Goal: Information Seeking & Learning: Learn about a topic

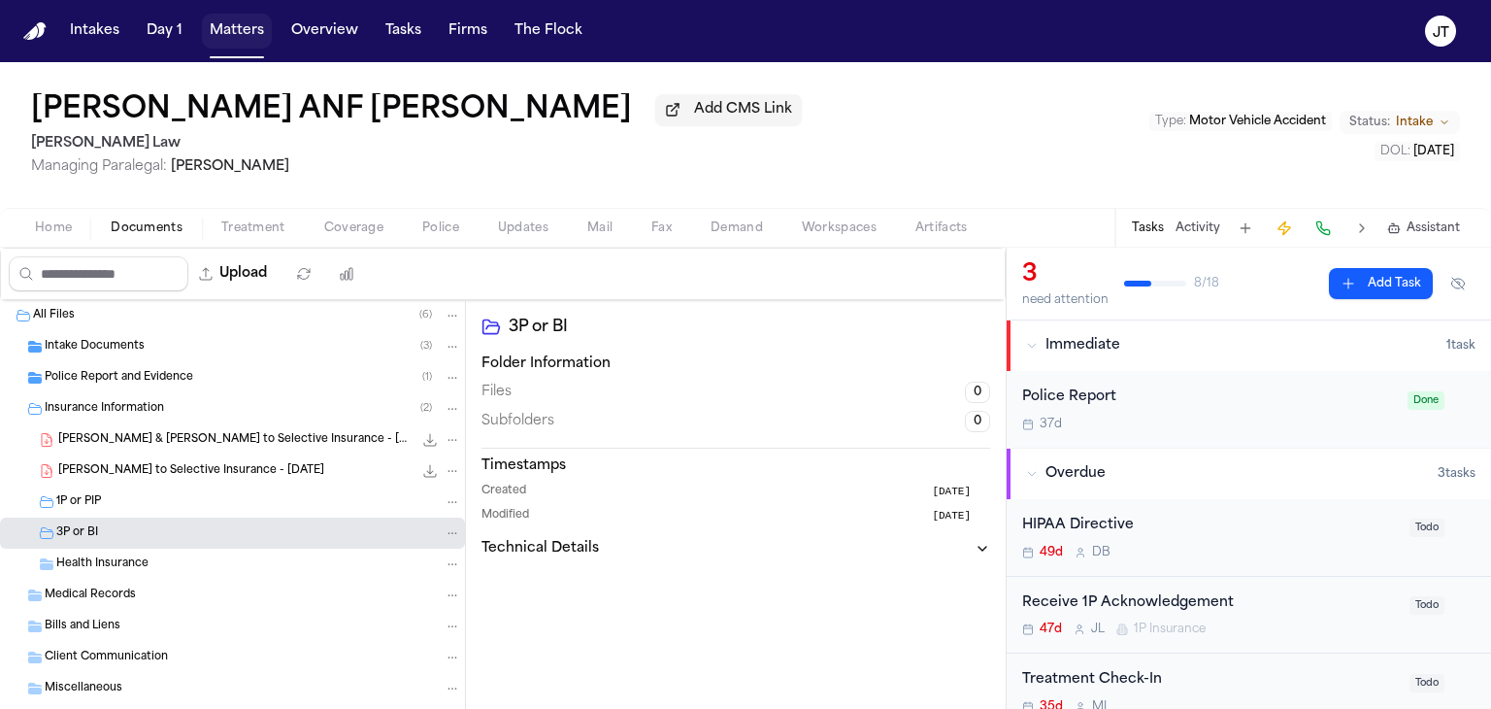
click at [237, 24] on button "Matters" at bounding box center [237, 31] width 70 height 35
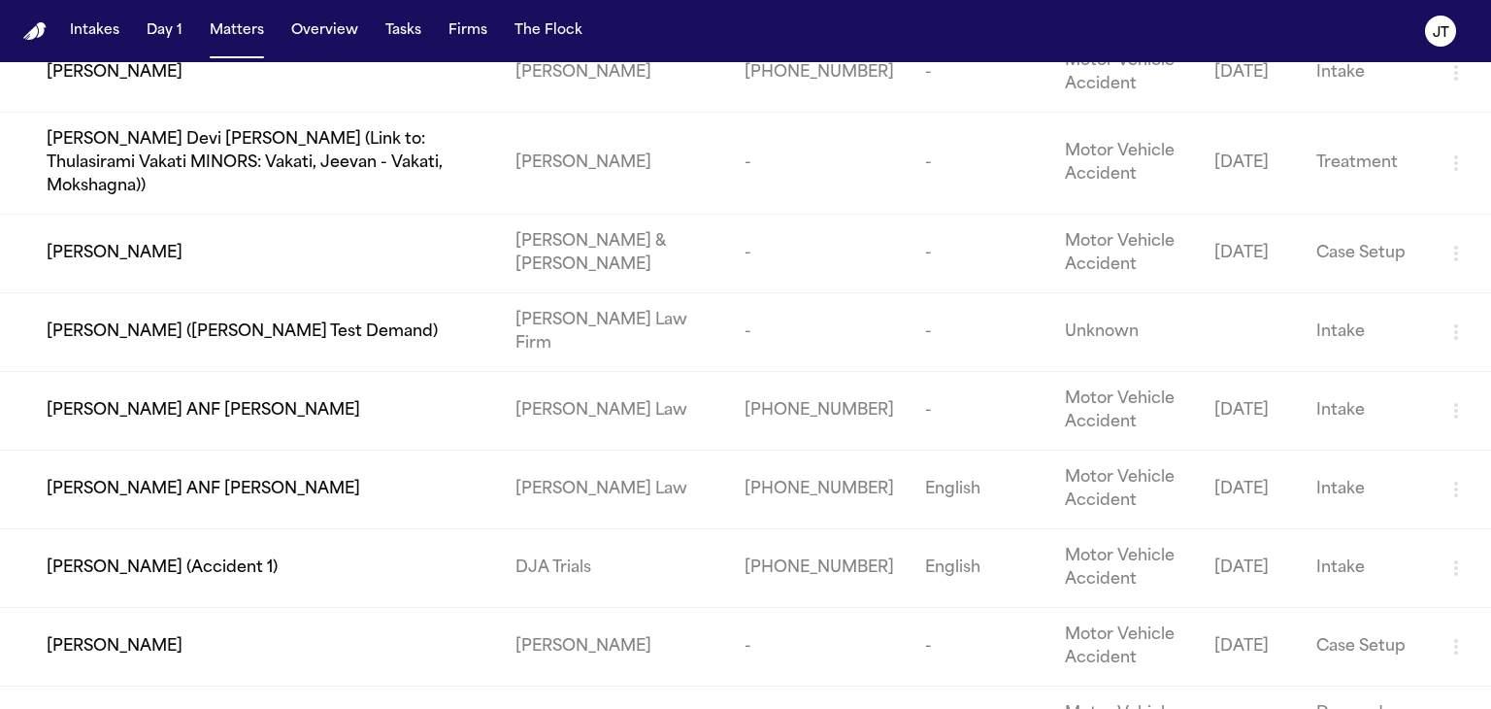
scroll to position [210, 0]
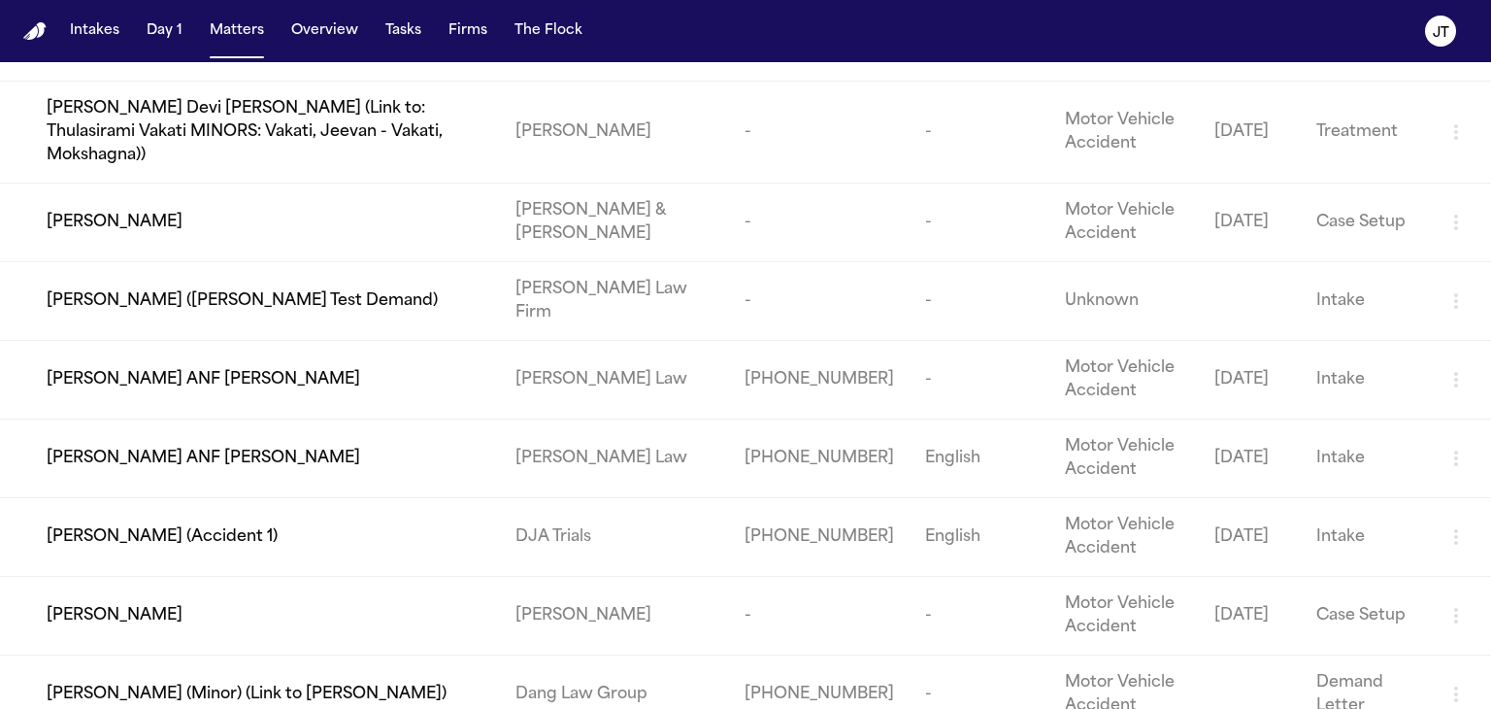
click at [103, 604] on span "[PERSON_NAME]" at bounding box center [115, 615] width 136 height 23
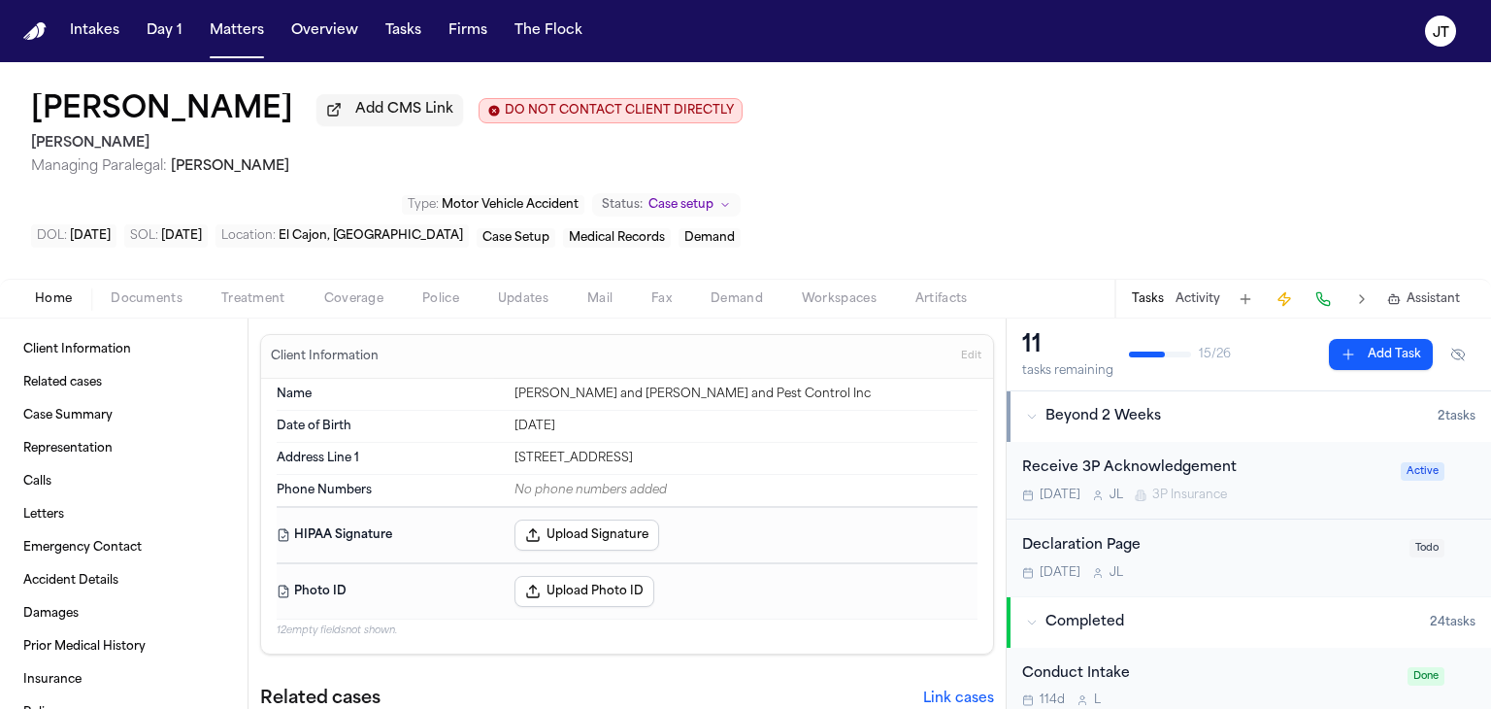
click at [126, 309] on span "button" at bounding box center [146, 310] width 95 height 2
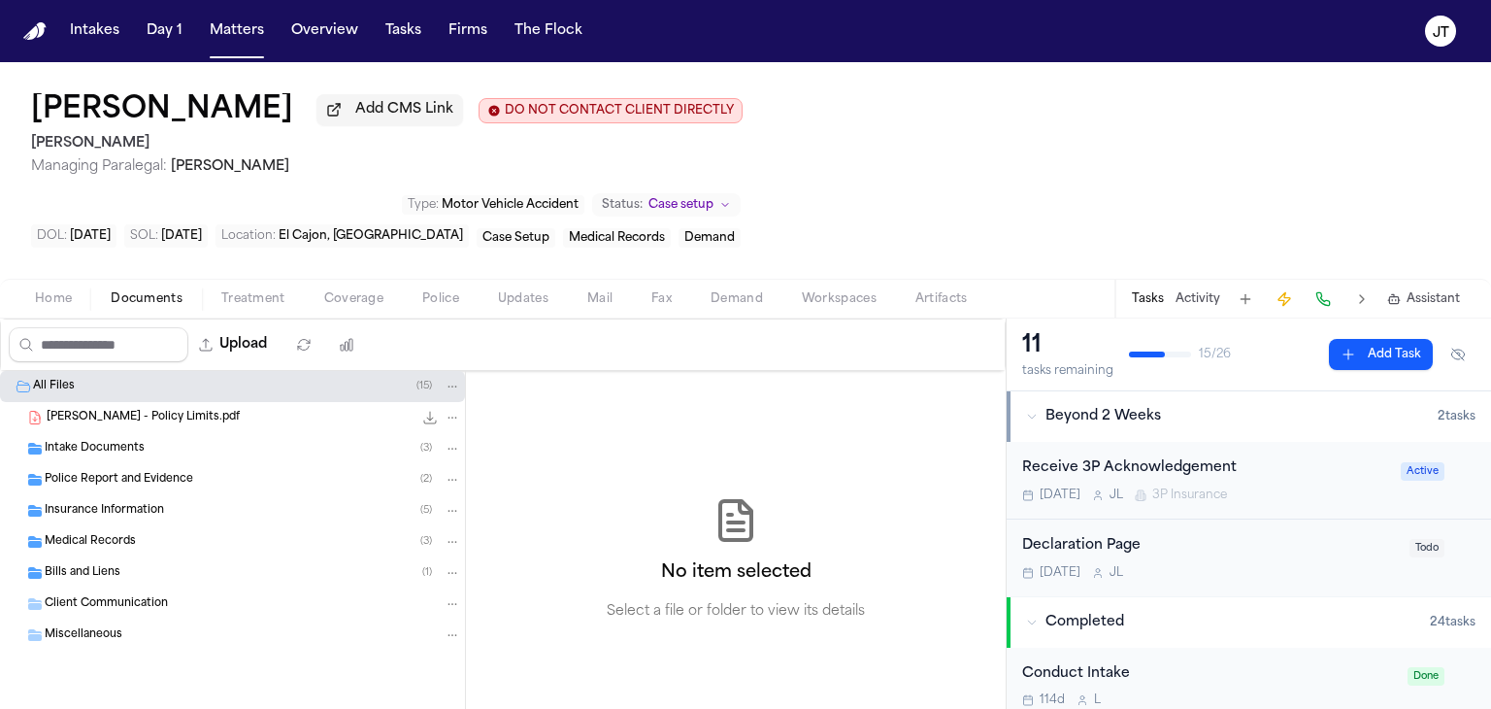
click at [75, 503] on span "Insurance Information" at bounding box center [104, 511] width 119 height 17
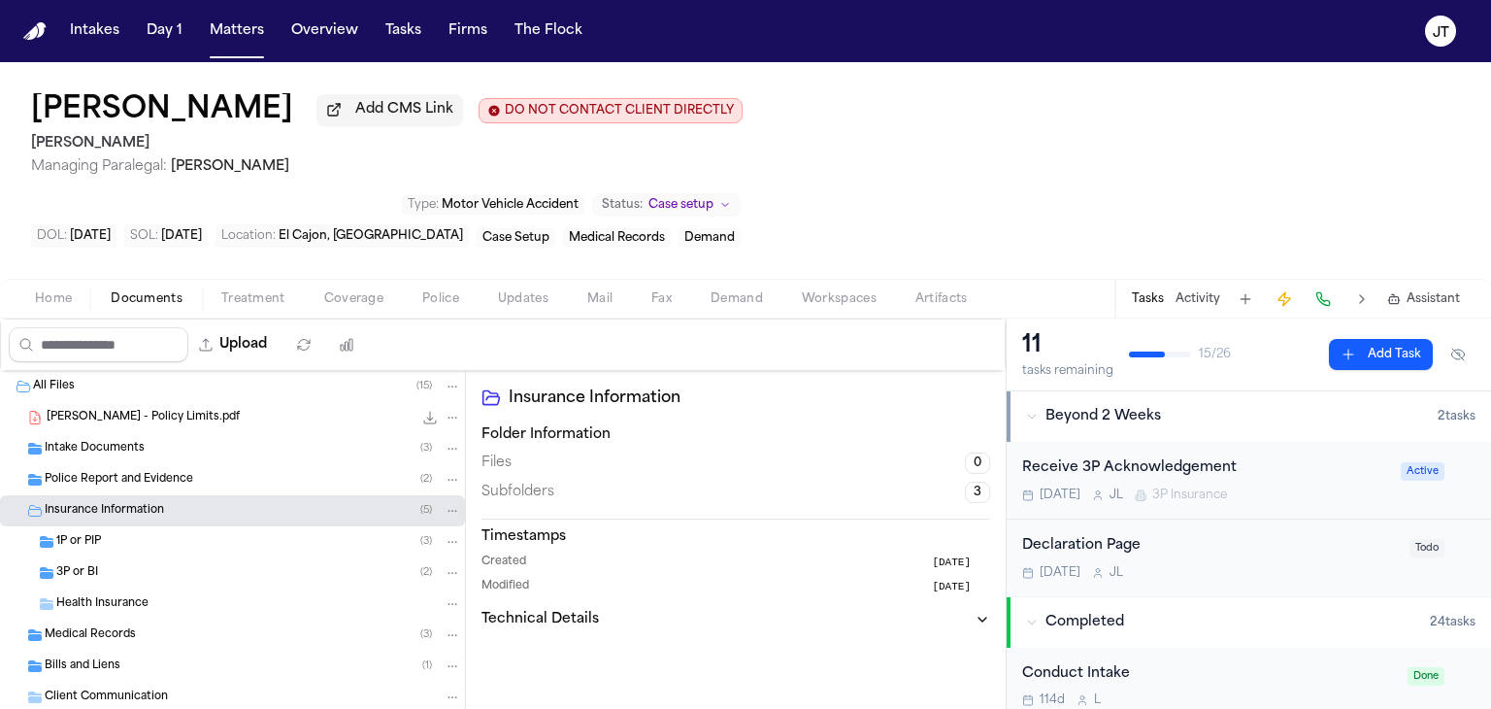
click at [71, 534] on span "1P or PIP" at bounding box center [78, 542] width 45 height 17
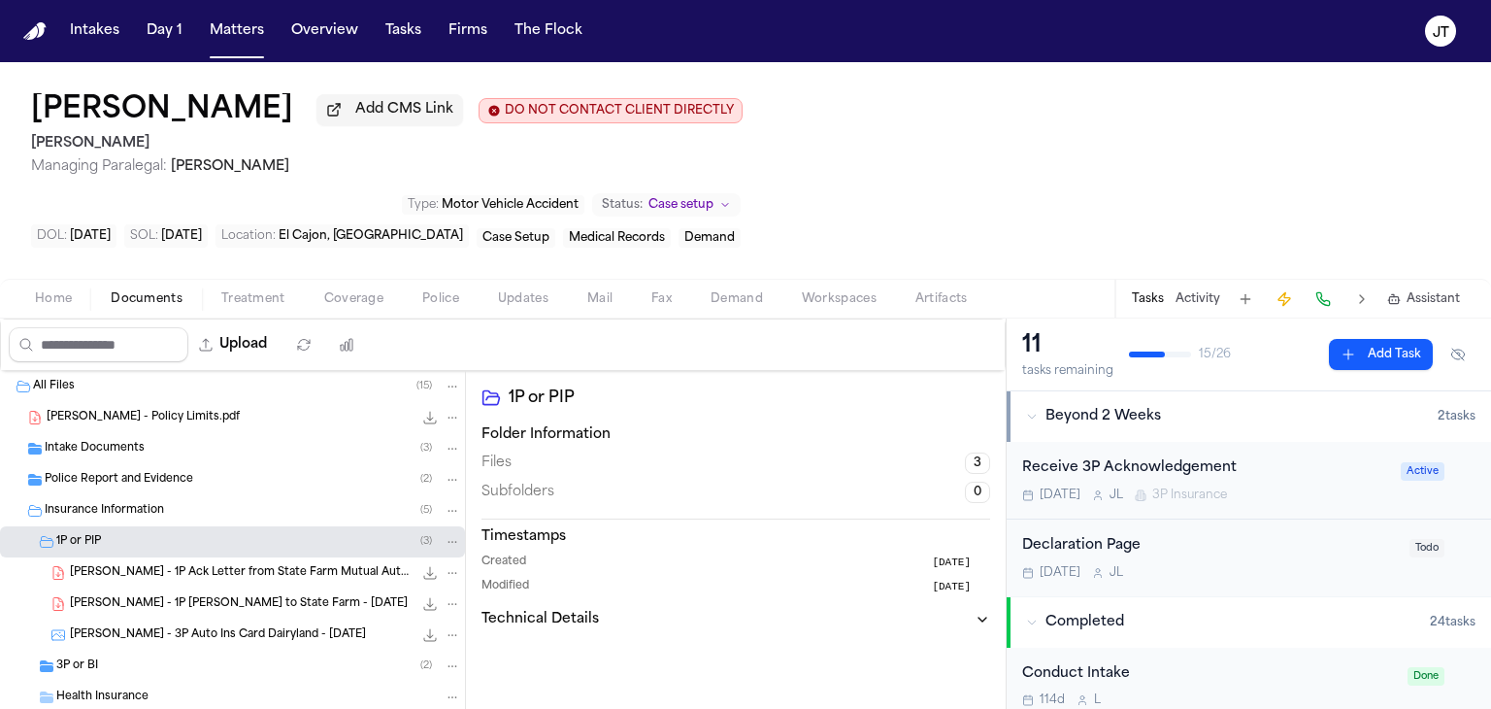
click at [113, 565] on span "[PERSON_NAME] - 1P Ack Letter from State Farm Mutual Automobile Insurance Compa…" at bounding box center [241, 573] width 343 height 17
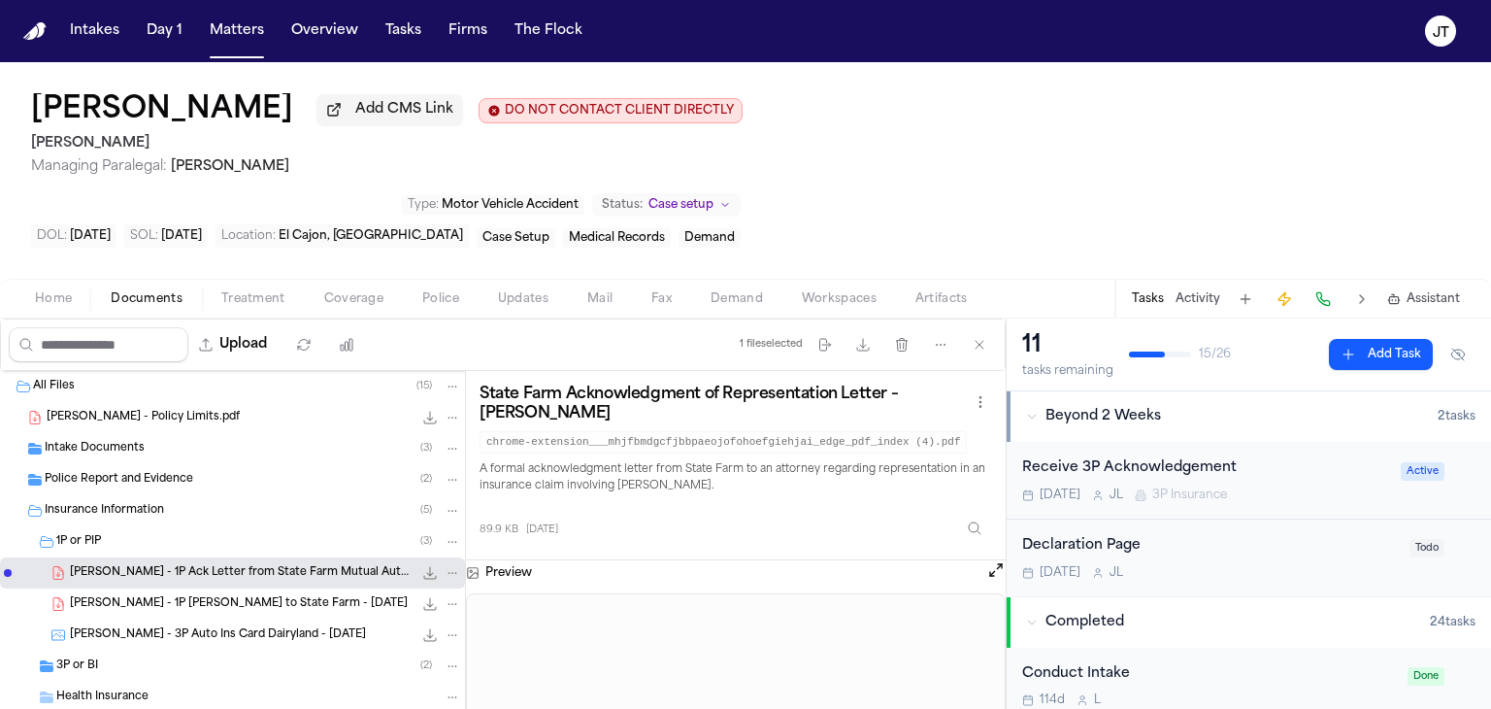
click at [998, 560] on button "Open preview" at bounding box center [995, 569] width 19 height 19
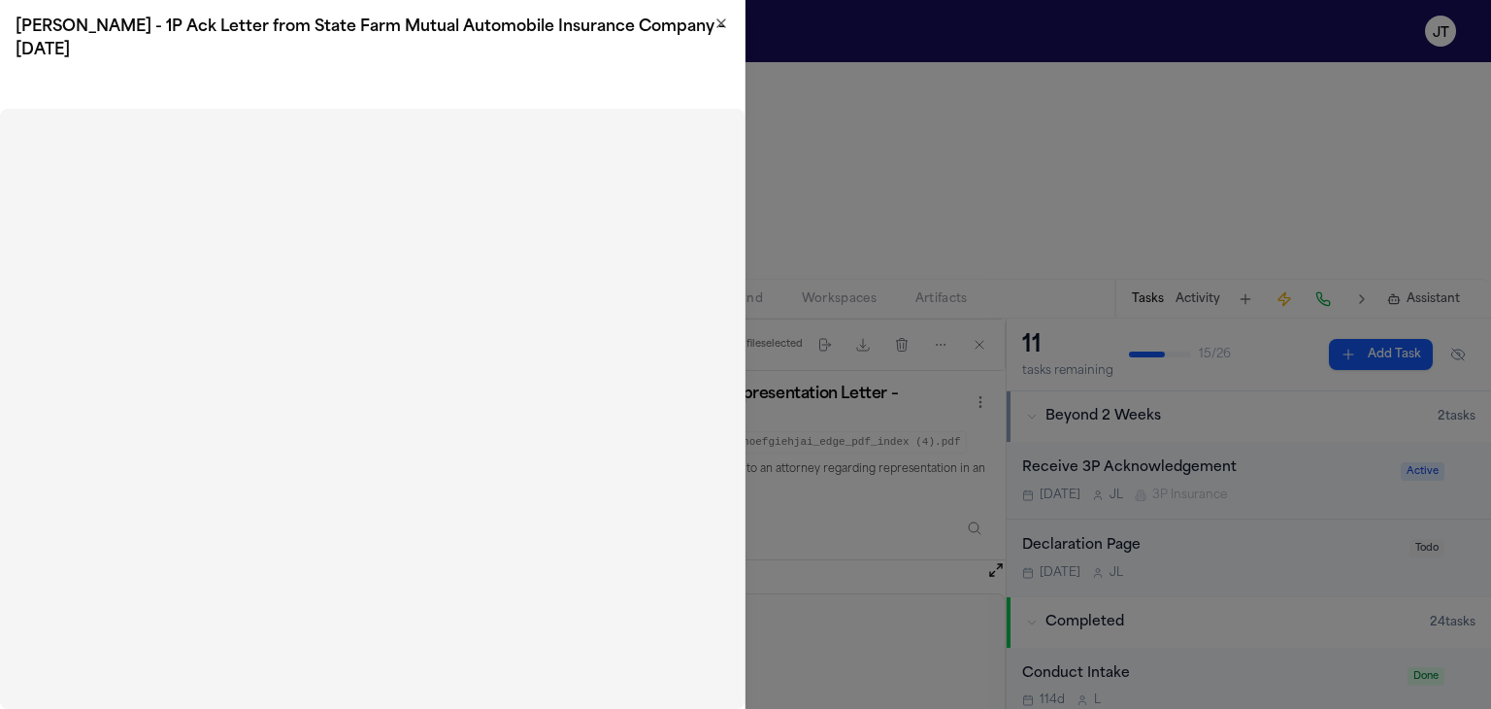
click at [722, 28] on icon "button" at bounding box center [721, 24] width 16 height 16
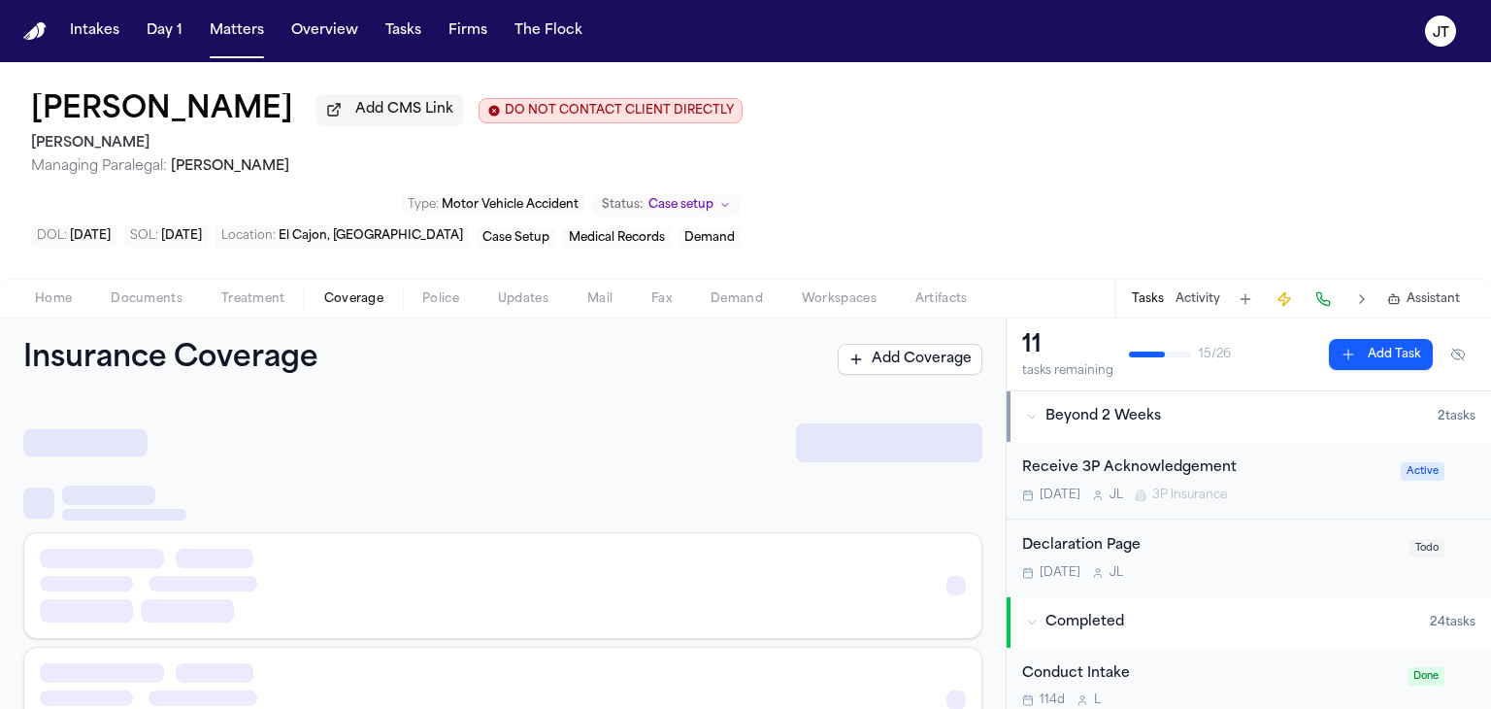
click at [348, 291] on span "Coverage" at bounding box center [353, 299] width 59 height 16
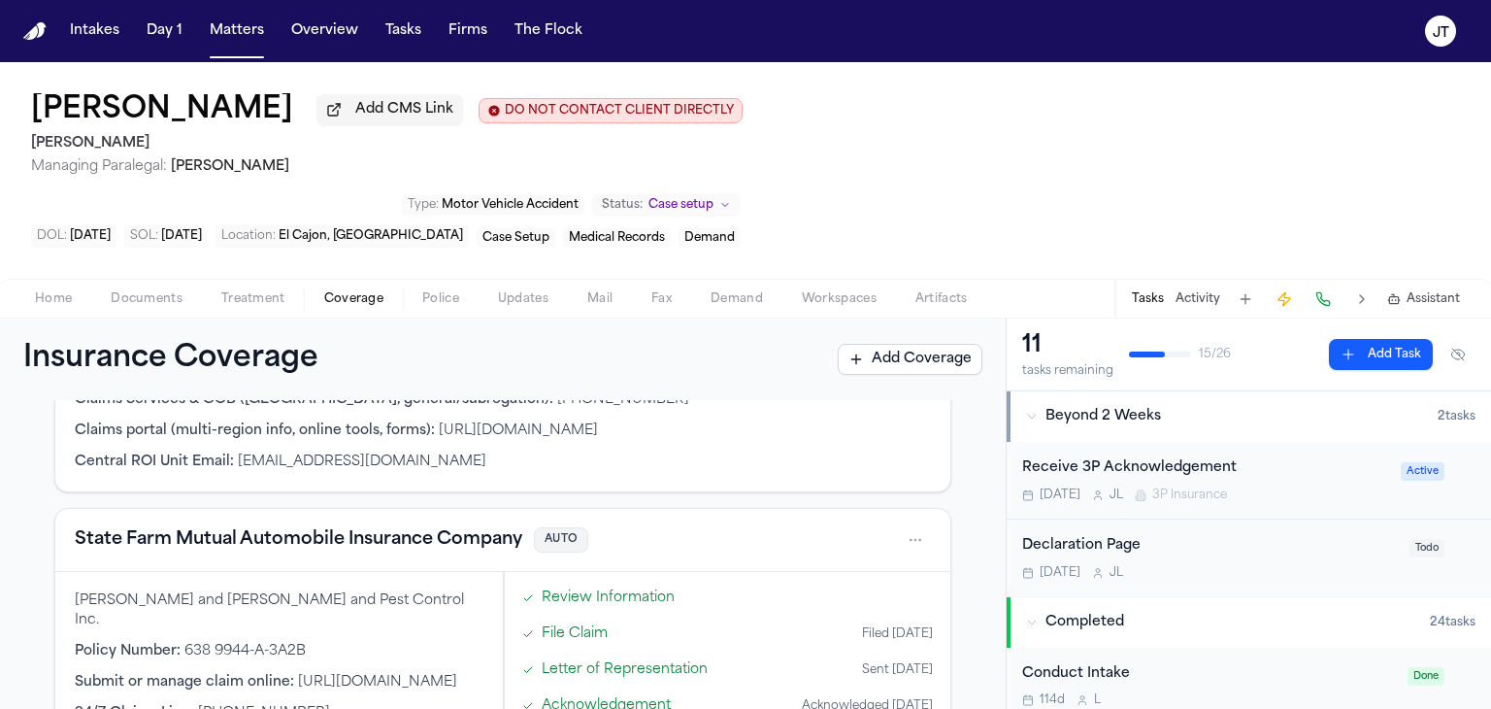
scroll to position [291, 0]
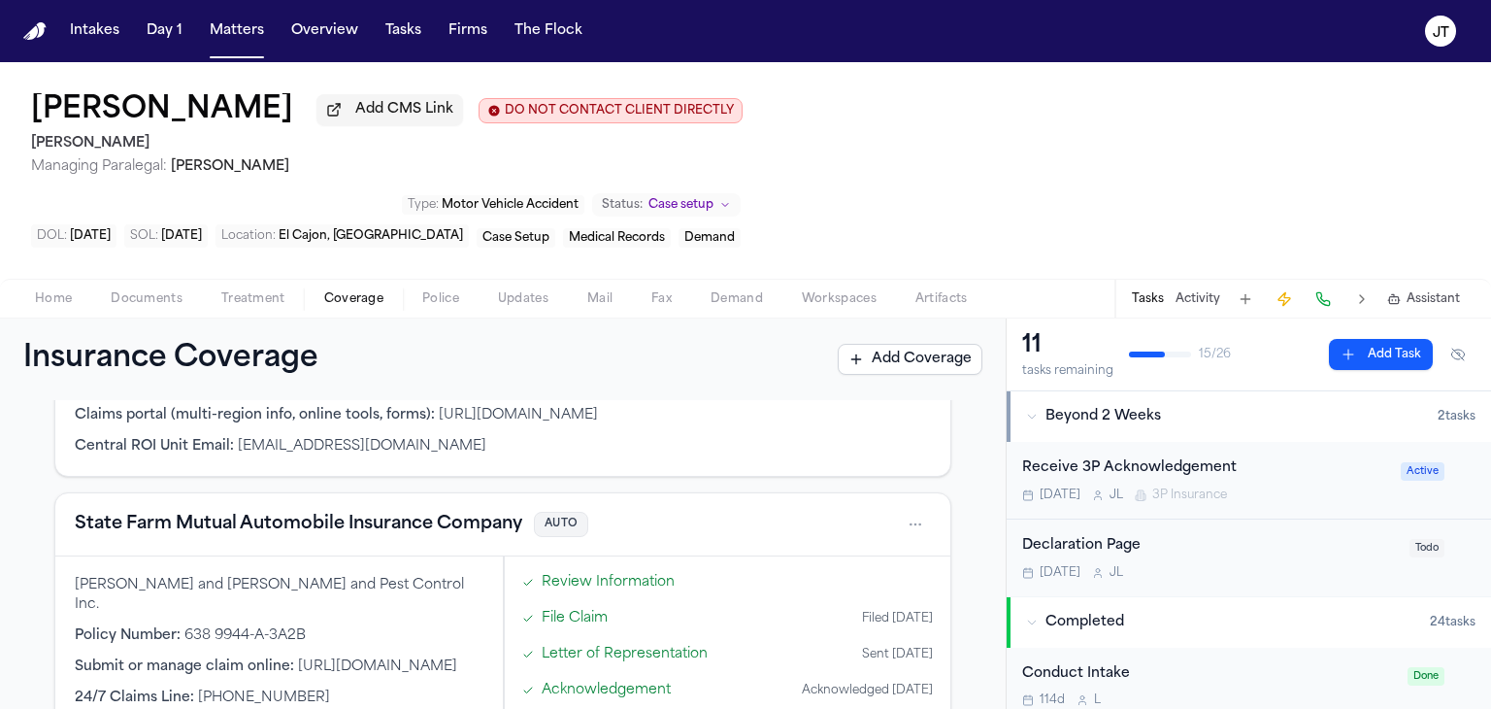
click at [384, 511] on button "State Farm Mutual Automobile Insurance Company" at bounding box center [299, 524] width 448 height 27
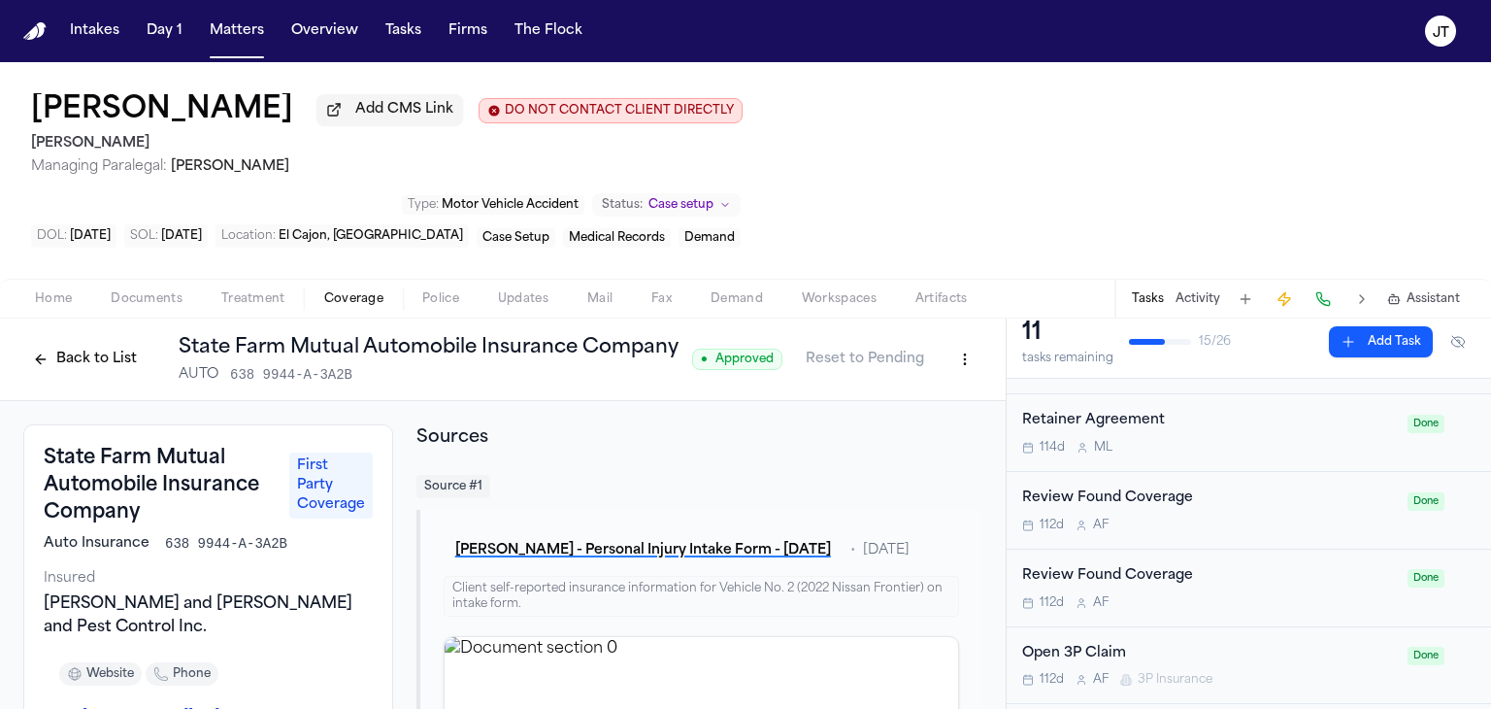
scroll to position [388, 0]
